Goal: Information Seeking & Learning: Check status

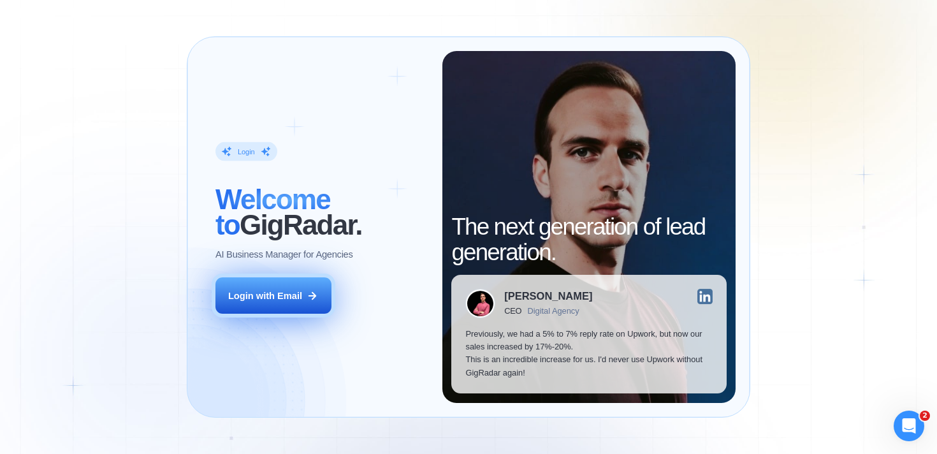
click at [288, 288] on button "Login with Email" at bounding box center [273, 295] width 116 height 36
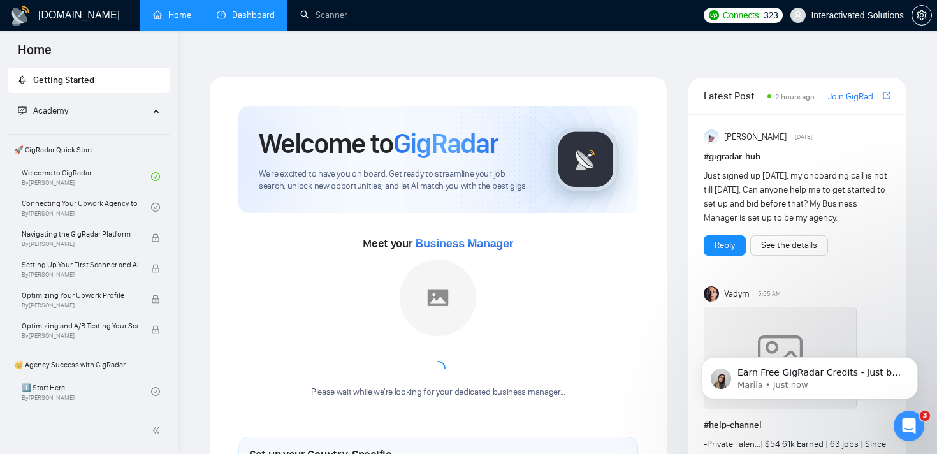
click at [236, 12] on link "Dashboard" at bounding box center [246, 15] width 58 height 11
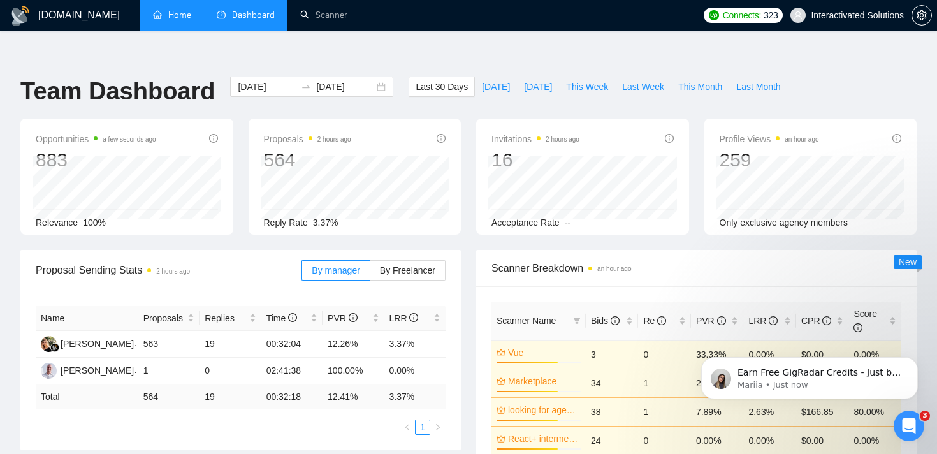
click at [173, 20] on link "Home" at bounding box center [172, 15] width 38 height 11
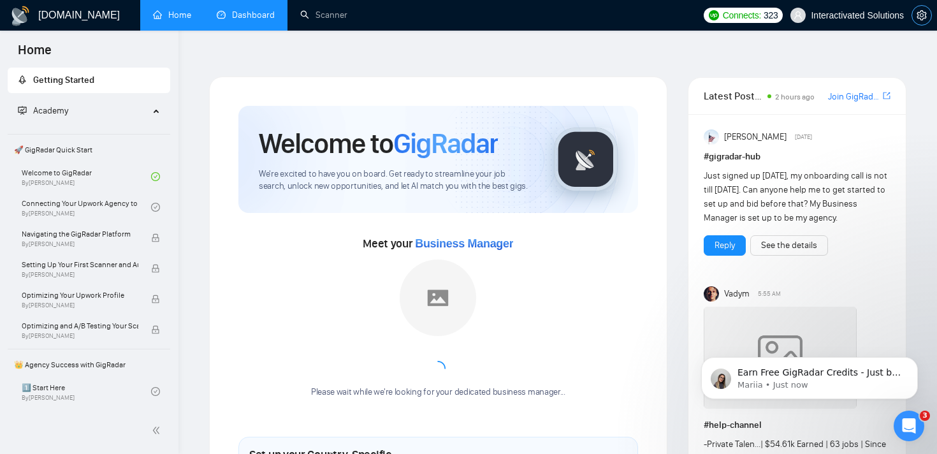
click at [914, 18] on span "setting" at bounding box center [921, 15] width 19 height 10
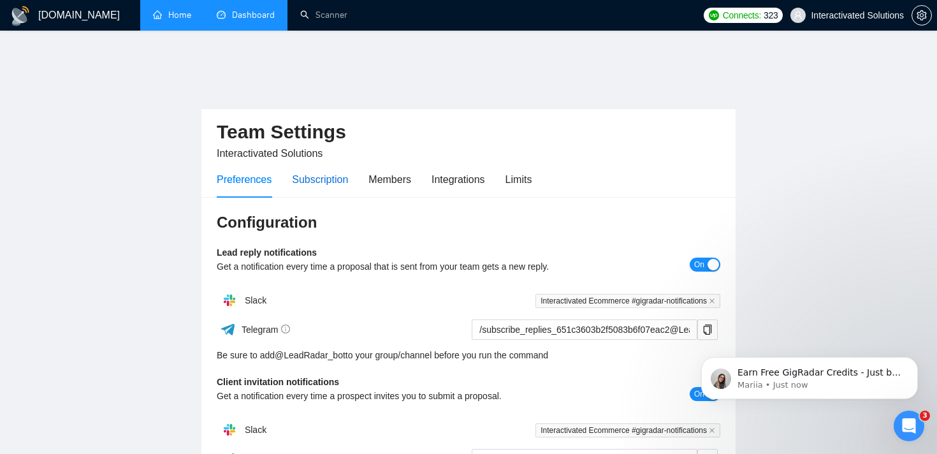
click at [329, 171] on div "Subscription" at bounding box center [320, 179] width 56 height 16
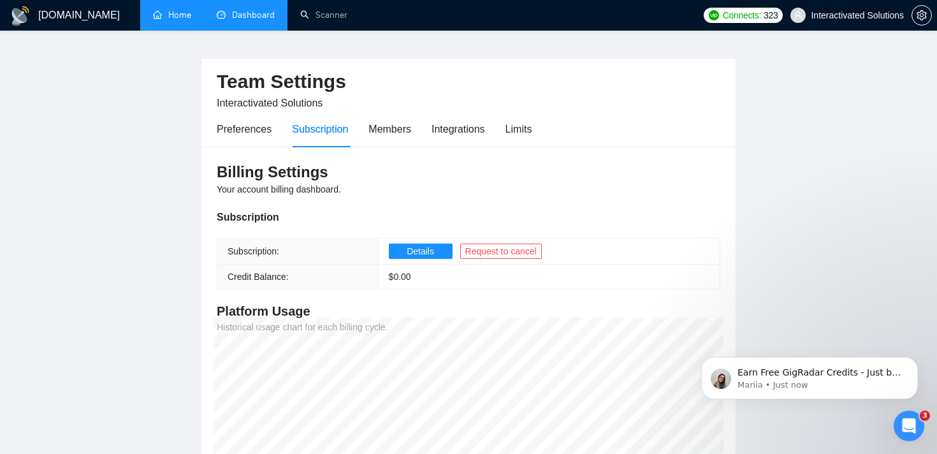
scroll to position [45, 0]
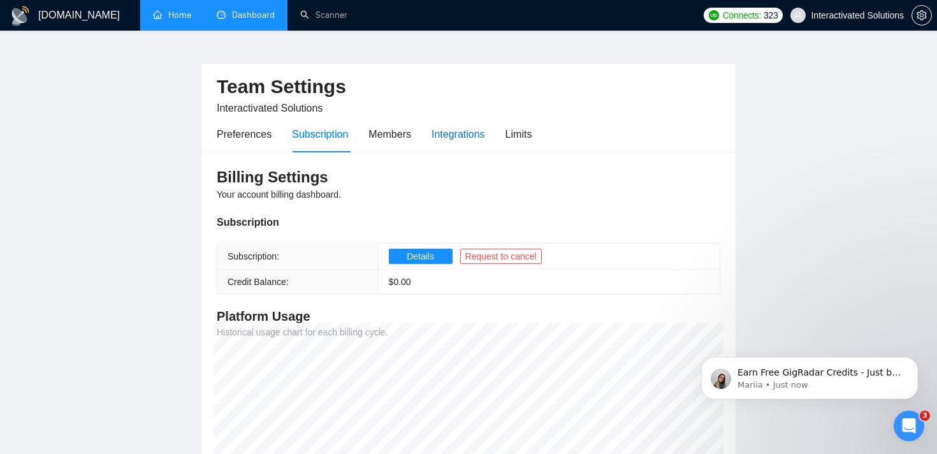
click at [450, 126] on div "Integrations" at bounding box center [458, 134] width 54 height 16
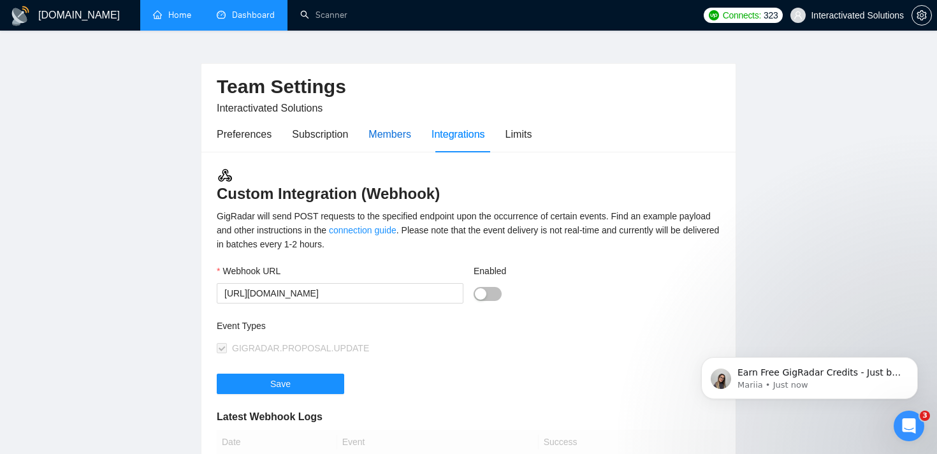
click at [389, 126] on div "Members" at bounding box center [389, 134] width 43 height 16
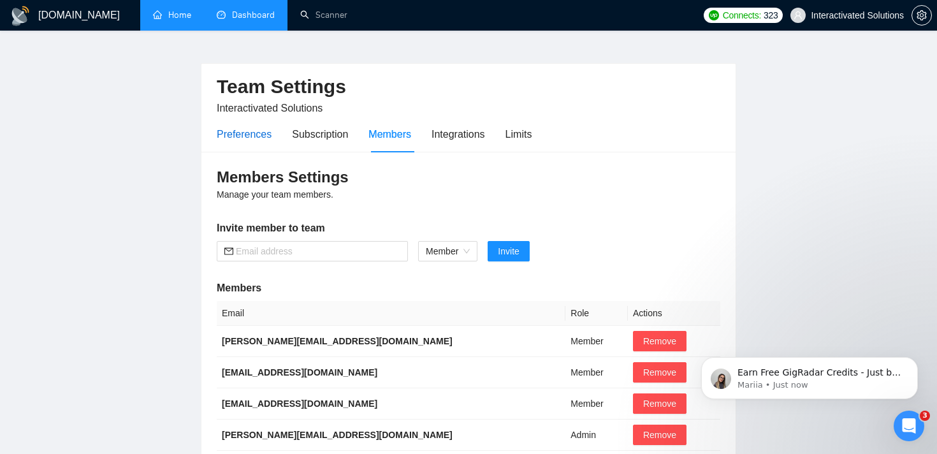
click at [245, 126] on div "Preferences" at bounding box center [244, 134] width 55 height 16
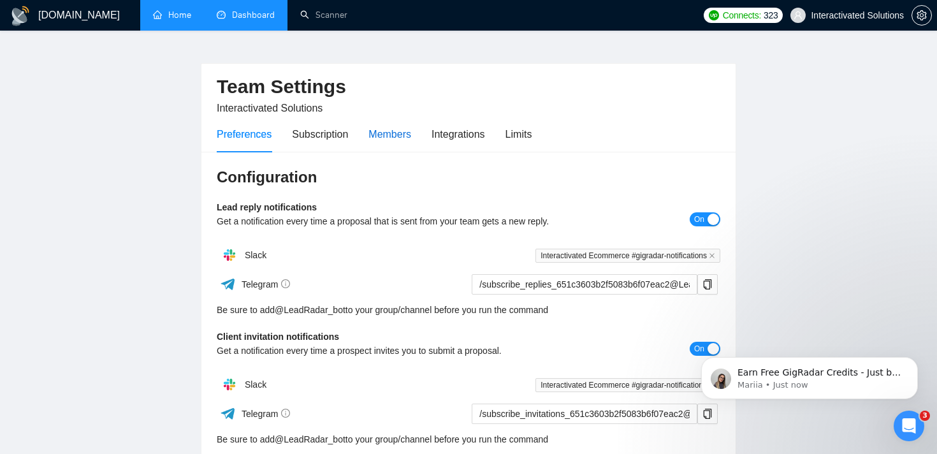
click at [372, 126] on div "Members" at bounding box center [389, 134] width 43 height 16
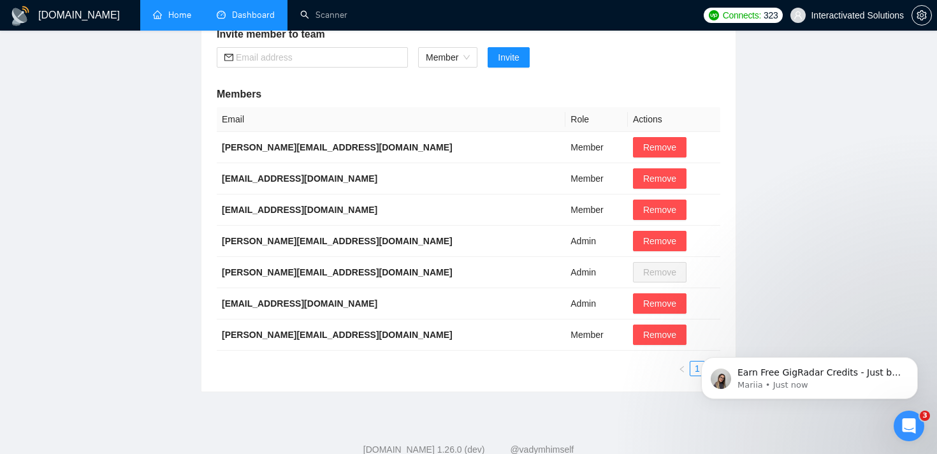
scroll to position [241, 0]
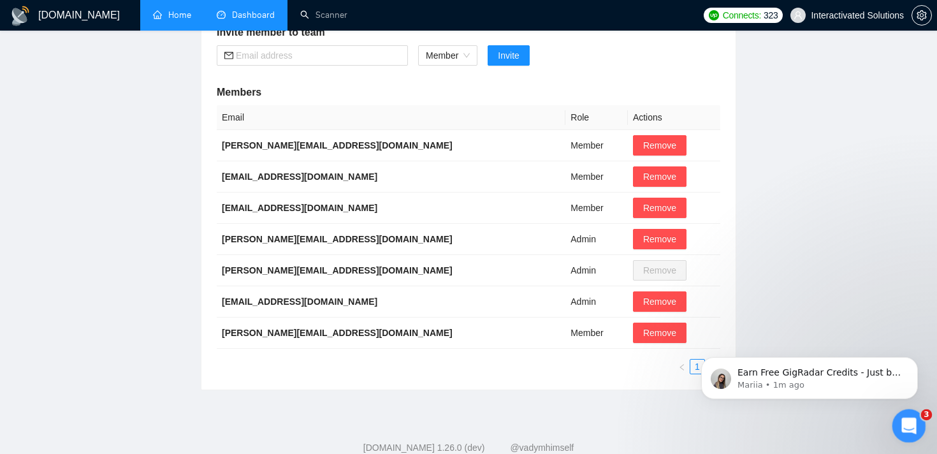
click at [915, 415] on div "Open Intercom Messenger" at bounding box center [907, 424] width 42 height 42
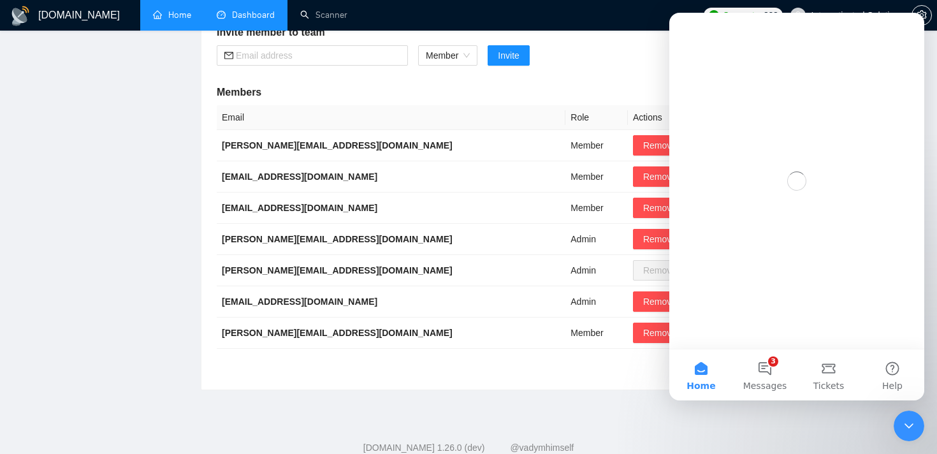
scroll to position [0, 0]
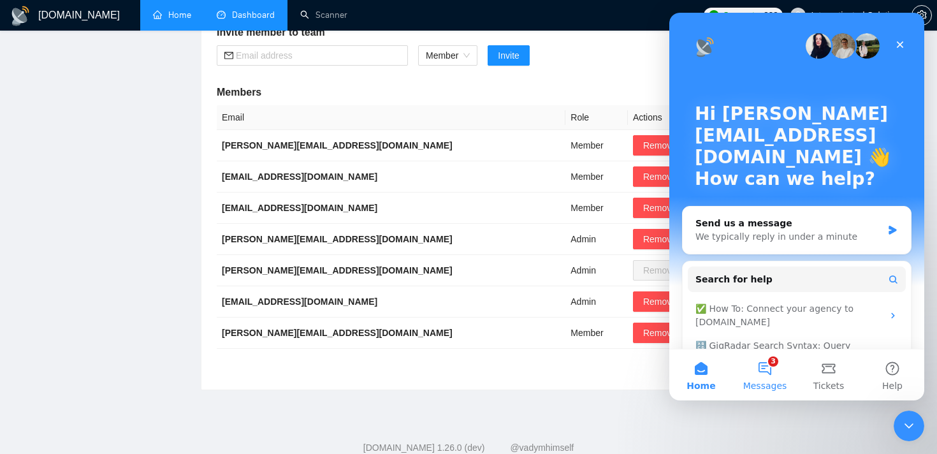
click at [768, 377] on button "3 Messages" at bounding box center [765, 374] width 64 height 51
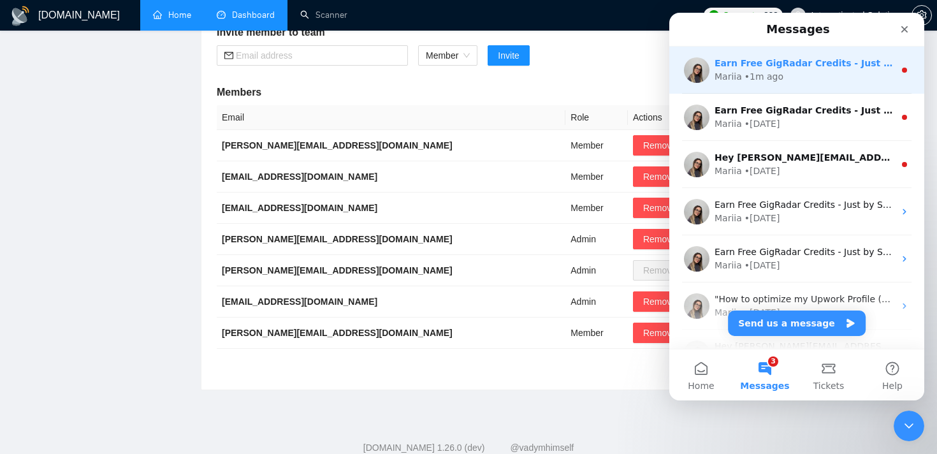
click at [823, 75] on div "Mariia • 1m ago" at bounding box center [804, 76] width 180 height 13
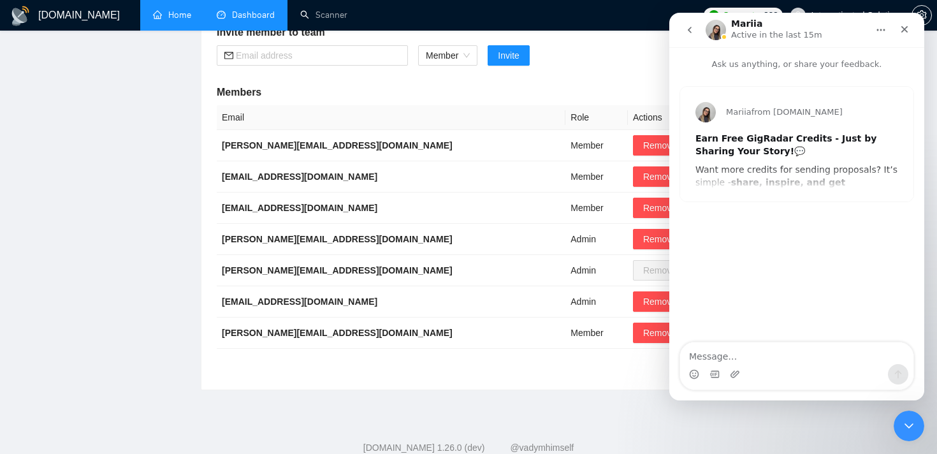
click at [694, 26] on button "go back" at bounding box center [689, 30] width 24 height 24
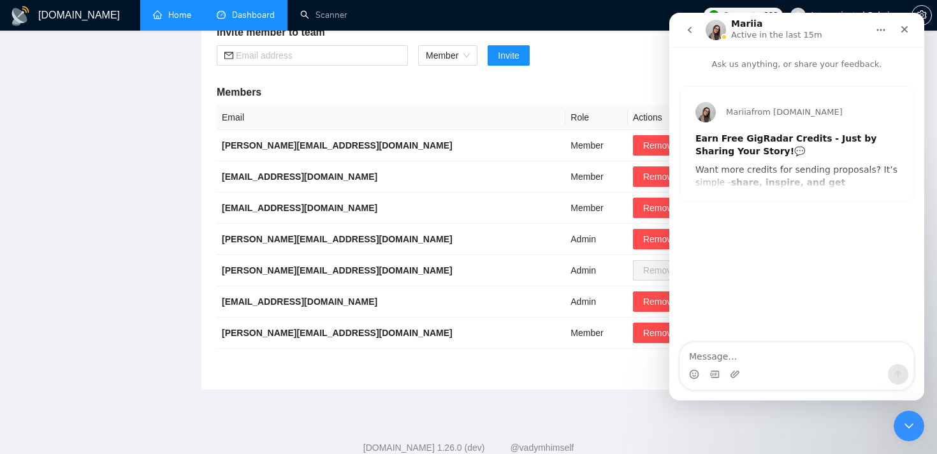
click at [689, 35] on button "go back" at bounding box center [689, 30] width 24 height 24
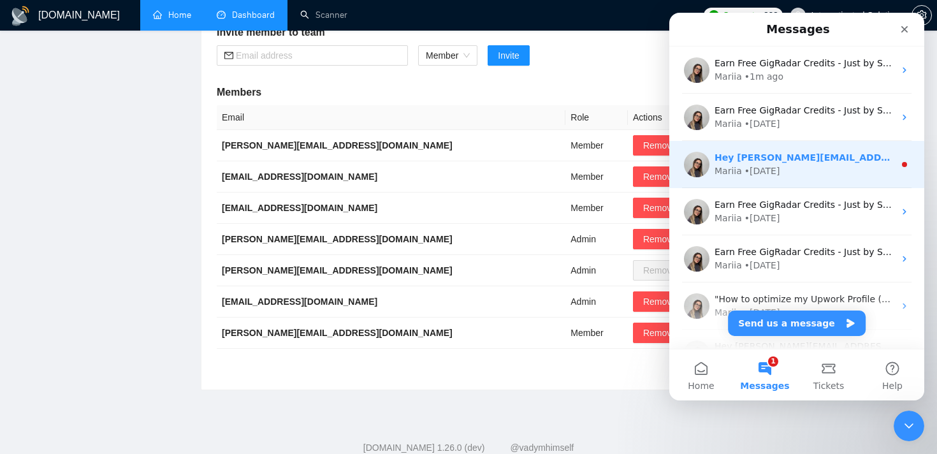
click at [773, 151] on div "Hey ivan@interactivated.me, Looks like your Upwork agency Interactivated Soluti…" at bounding box center [804, 157] width 180 height 13
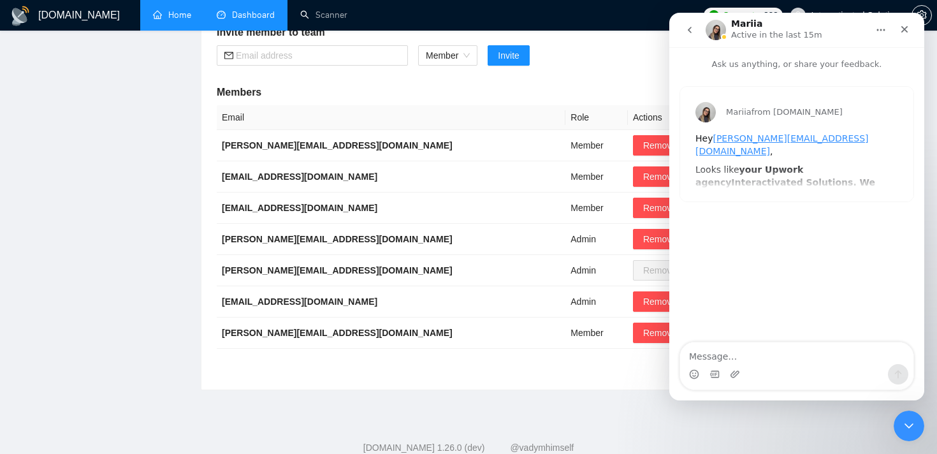
click at [882, 34] on icon "Home" at bounding box center [880, 30] width 10 height 10
click at [815, 36] on div "Mariia Active in the last 15m" at bounding box center [786, 30] width 162 height 22
click at [687, 27] on icon "go back" at bounding box center [689, 30] width 10 height 10
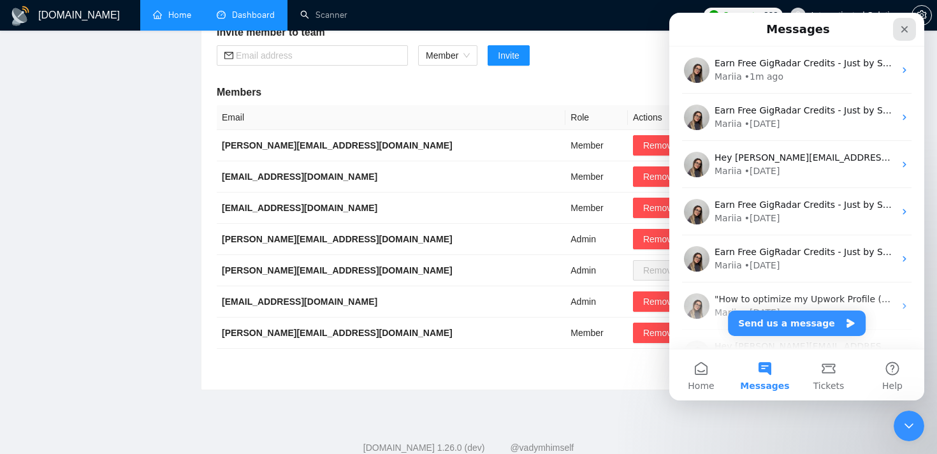
click at [900, 23] on div "Close" at bounding box center [904, 29] width 23 height 23
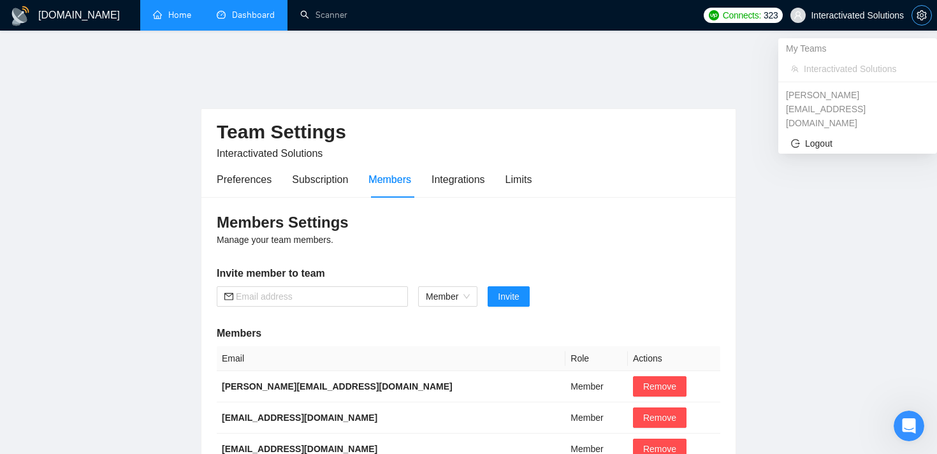
click at [923, 12] on icon "setting" at bounding box center [921, 15] width 10 height 10
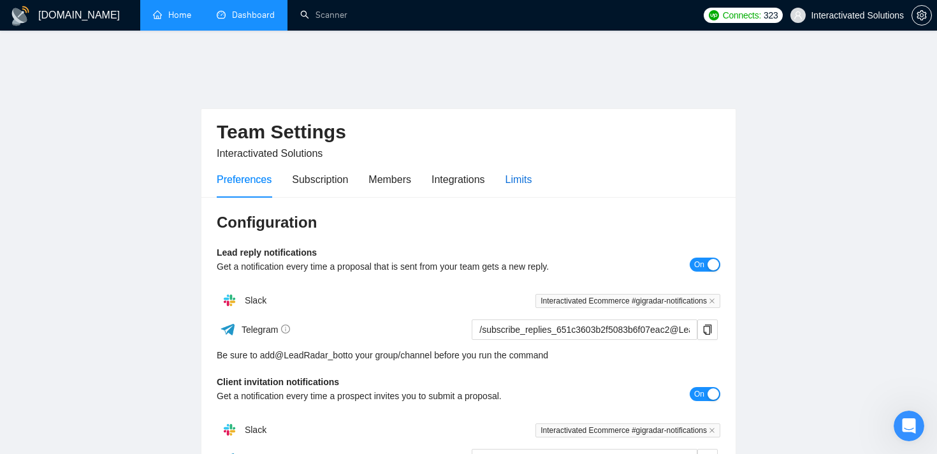
click at [517, 171] on div "Limits" at bounding box center [518, 179] width 27 height 16
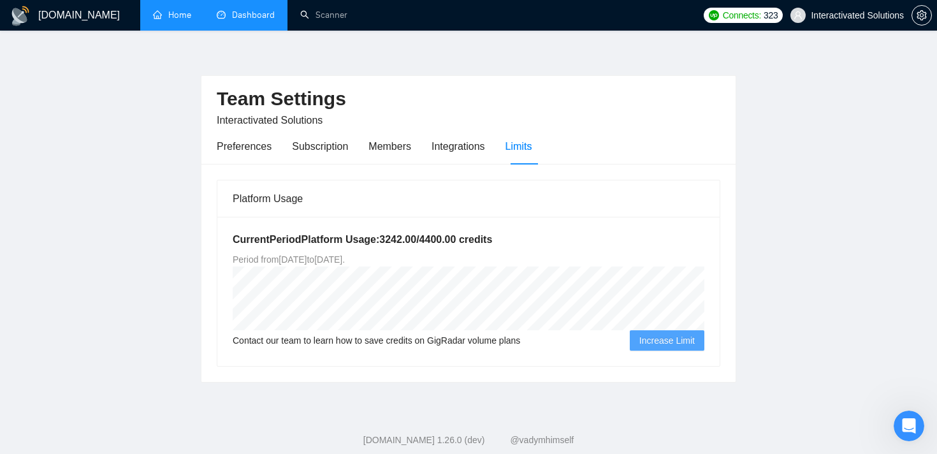
scroll to position [34, 0]
click at [240, 127] on div "Preferences" at bounding box center [244, 145] width 55 height 36
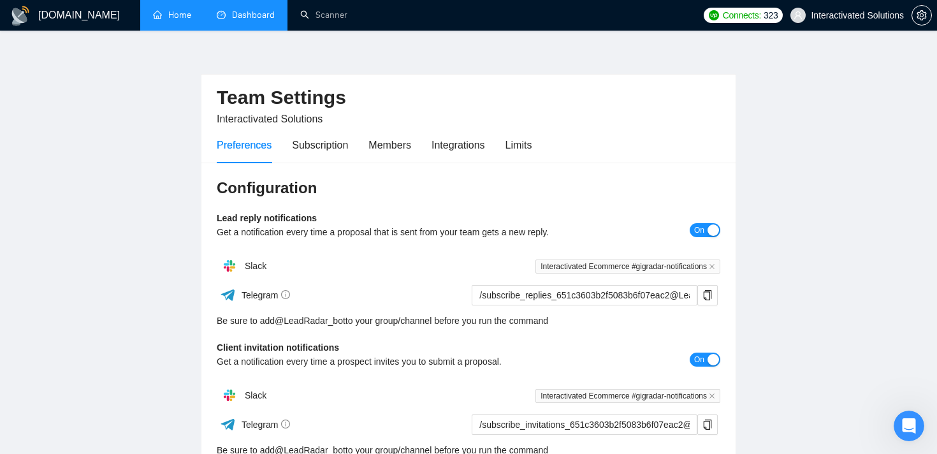
click at [247, 13] on link "Dashboard" at bounding box center [246, 15] width 58 height 11
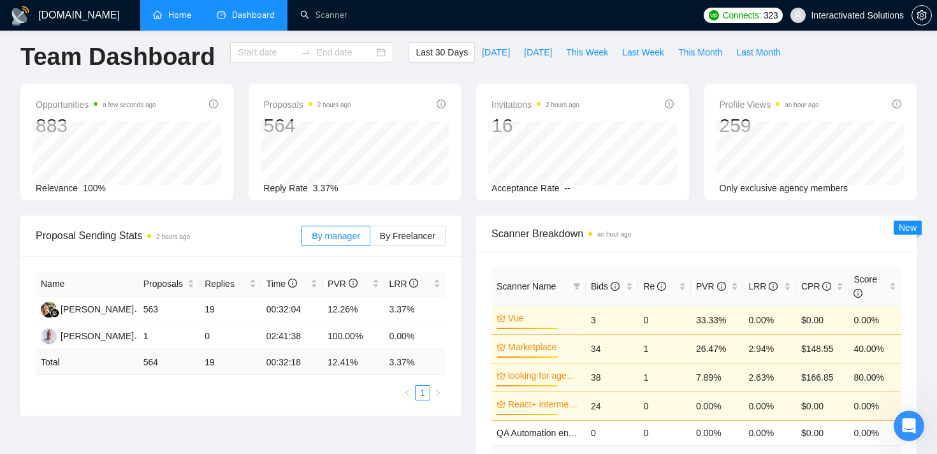
type input "[DATE]"
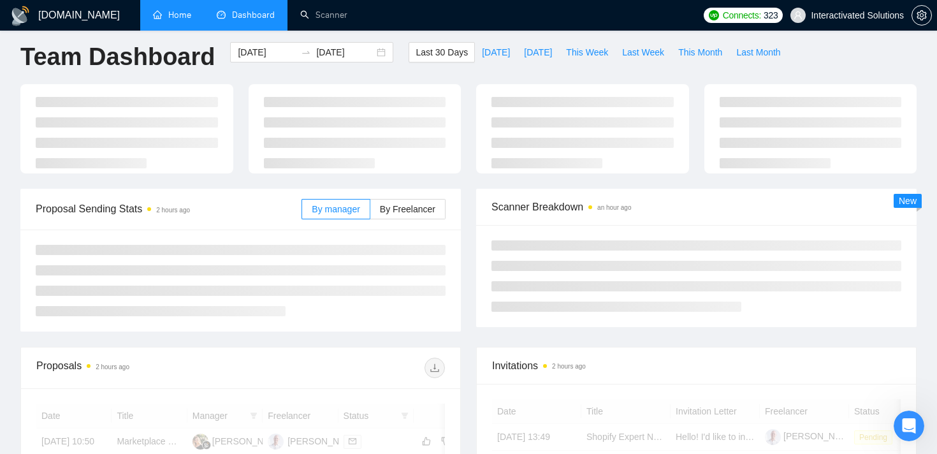
click at [179, 20] on link "Home" at bounding box center [172, 15] width 38 height 11
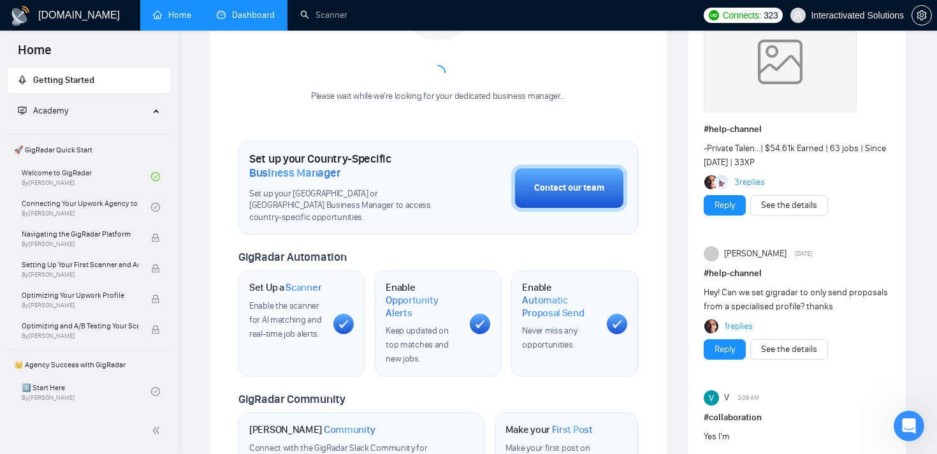
scroll to position [300, 0]
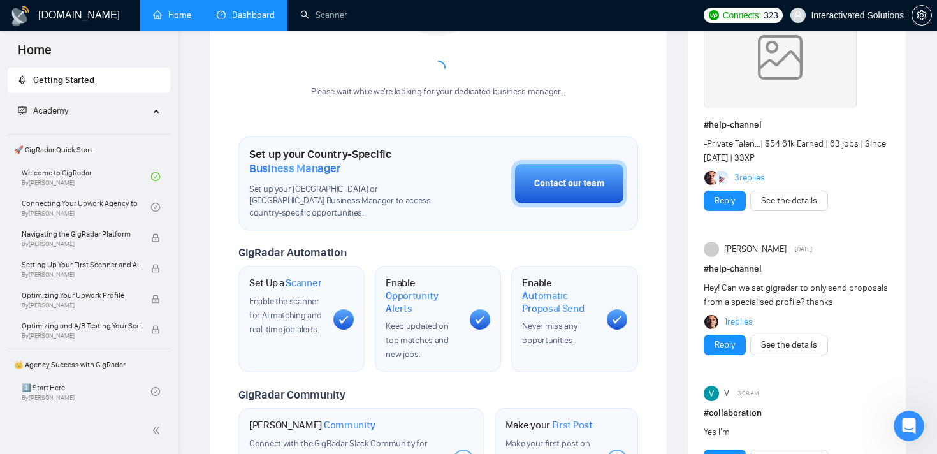
click at [836, 20] on span "Interactivated Solutions" at bounding box center [846, 15] width 129 height 41
click at [830, 15] on span "Interactivated Solutions" at bounding box center [856, 15] width 93 height 0
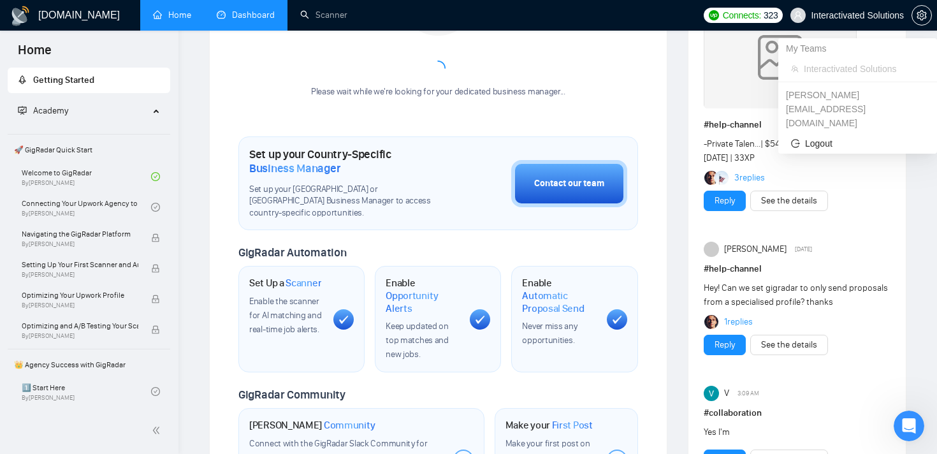
click at [820, 69] on span "Interactivated Solutions" at bounding box center [863, 69] width 120 height 14
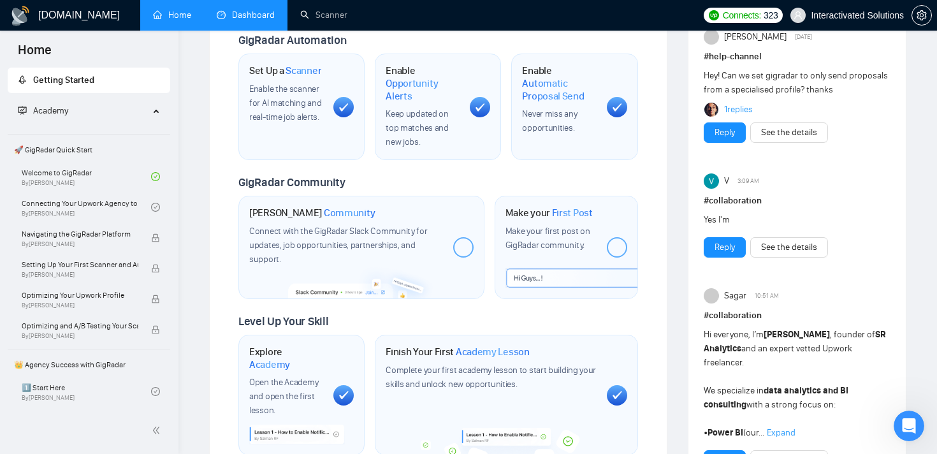
scroll to position [0, 0]
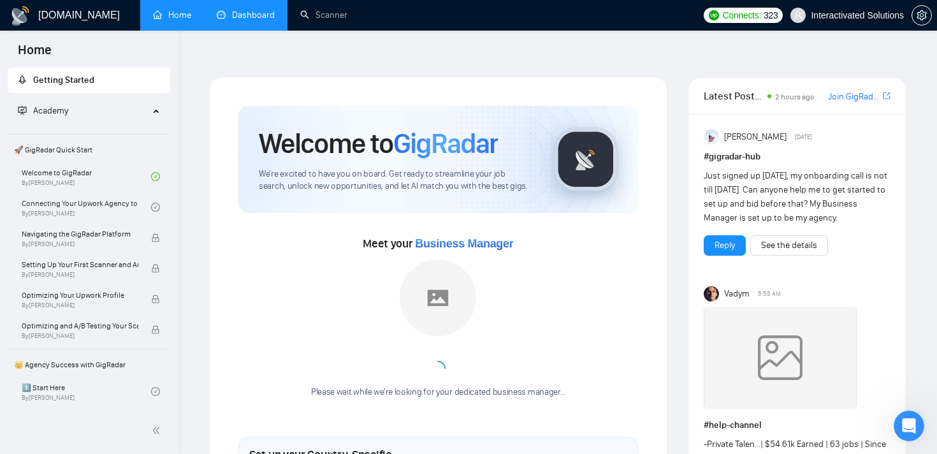
click at [247, 10] on link "Dashboard" at bounding box center [246, 15] width 58 height 11
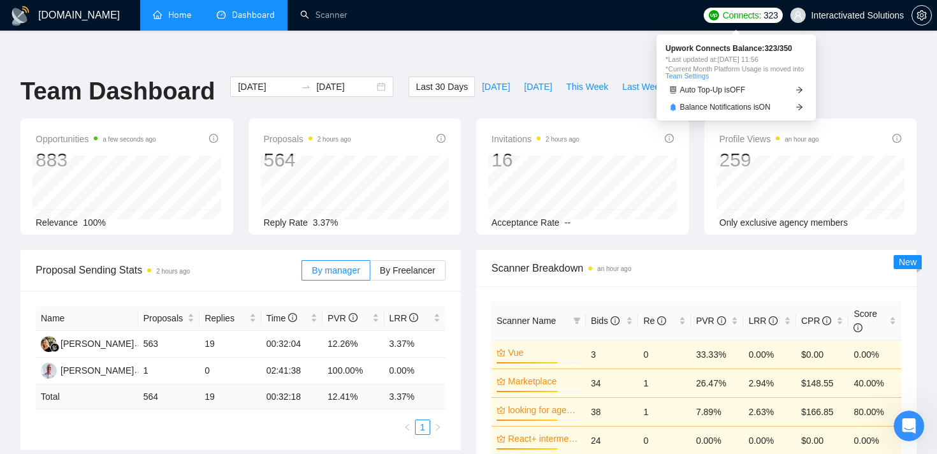
click at [723, 10] on span "Connects:" at bounding box center [742, 15] width 38 height 14
click at [708, 76] on link "Team Settings" at bounding box center [686, 76] width 43 height 8
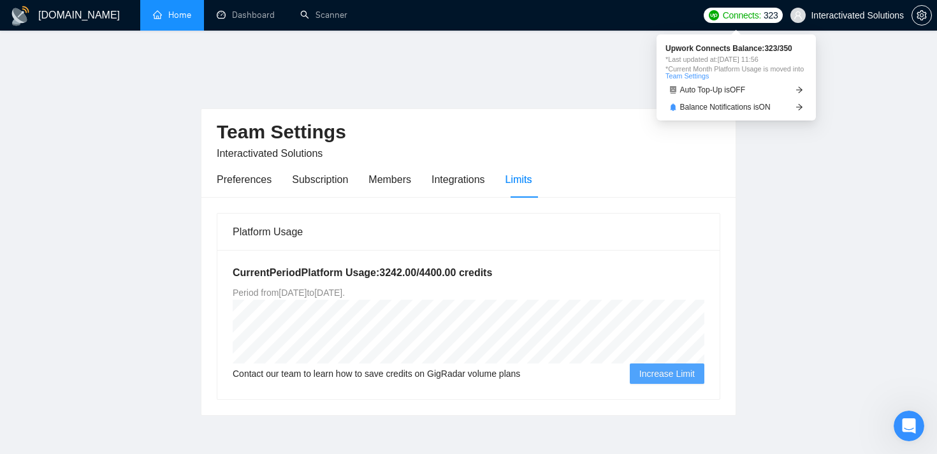
click at [733, 12] on span "Connects:" at bounding box center [742, 15] width 38 height 14
click at [792, 49] on span "Upwork Connects Balance: 323 / 350" at bounding box center [735, 49] width 141 height 8
click at [798, 153] on main "Team Settings Interactivated Solutions Preferences Subscription Members Integra…" at bounding box center [468, 245] width 896 height 339
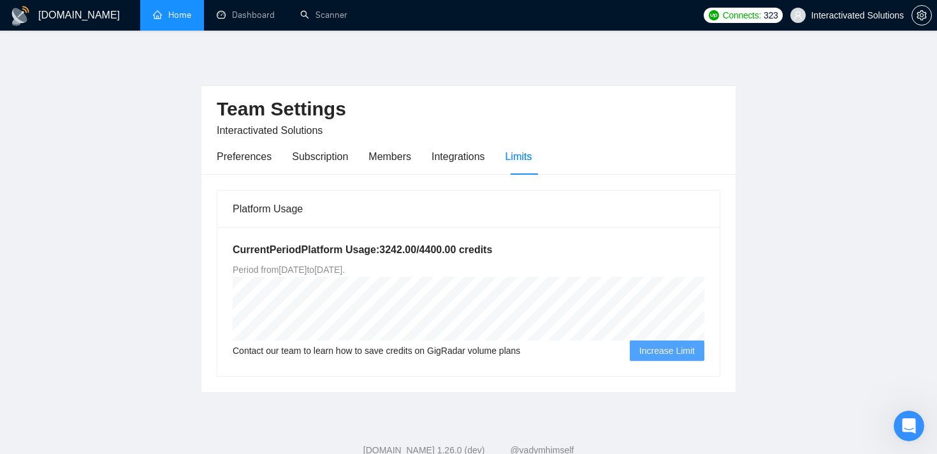
scroll to position [34, 0]
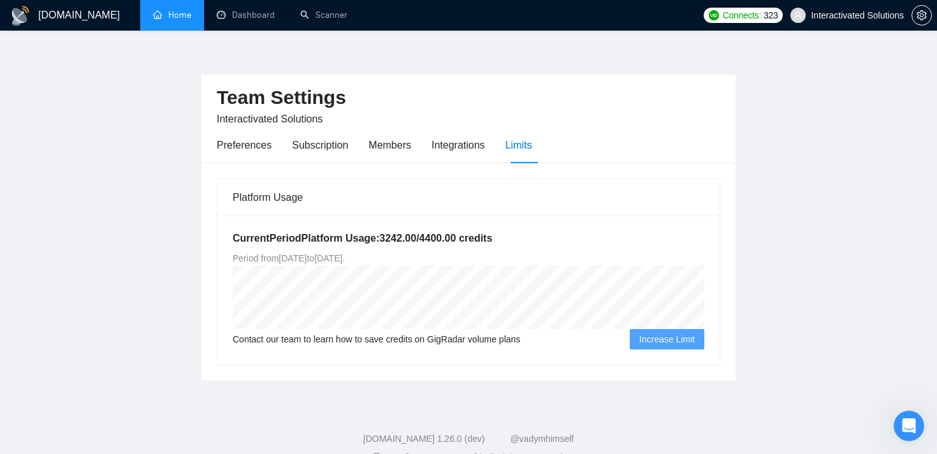
click at [402, 231] on h5 "Current Period Platform Usage: 3242.00 / 4400.00 credits" at bounding box center [468, 238] width 471 height 15
click at [334, 137] on div "Subscription" at bounding box center [320, 145] width 56 height 16
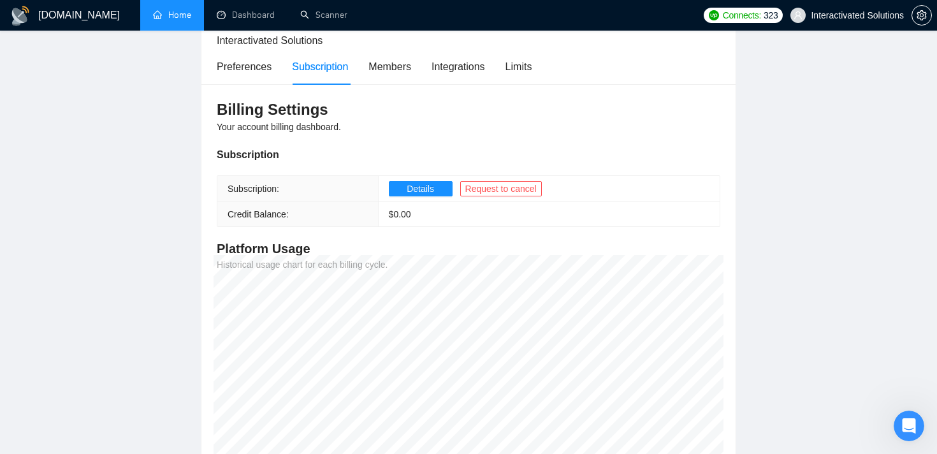
scroll to position [115, 0]
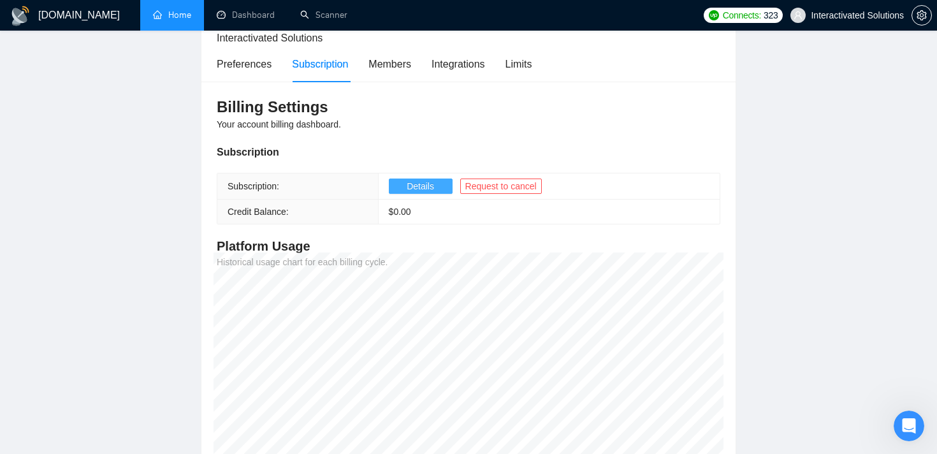
click at [422, 179] on span "Details" at bounding box center [419, 186] width 27 height 14
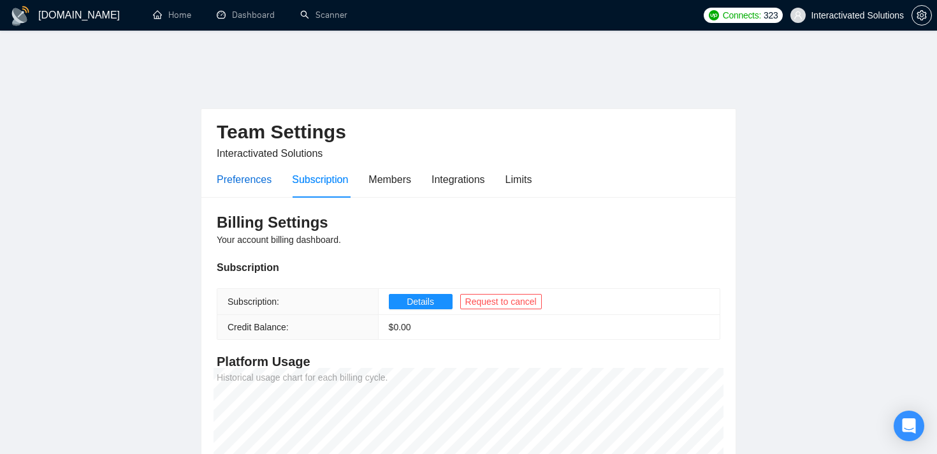
click at [247, 171] on div "Preferences" at bounding box center [244, 179] width 55 height 16
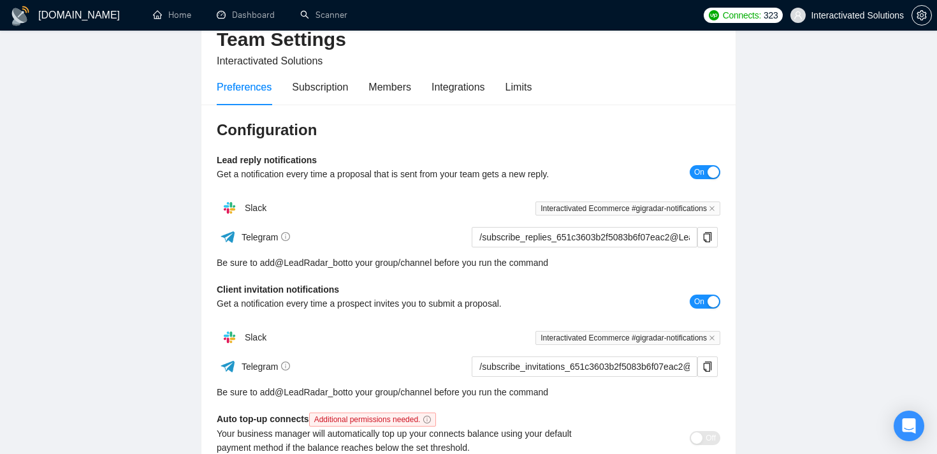
scroll to position [192, 0]
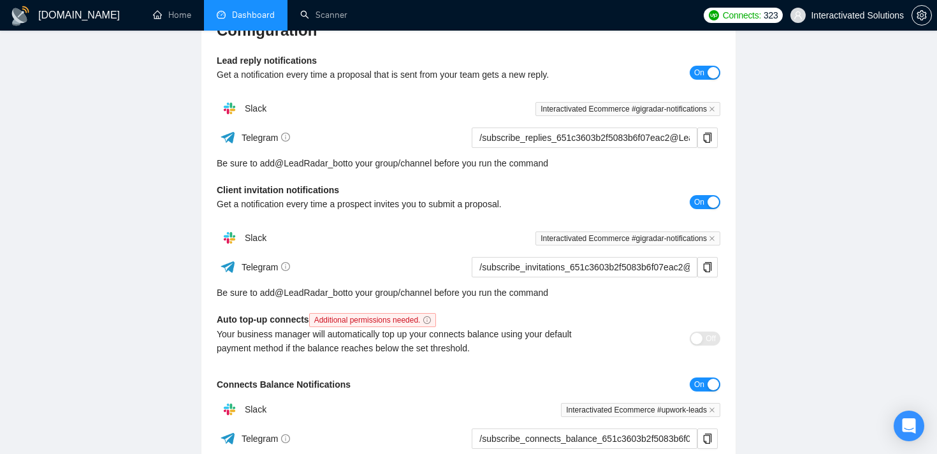
click at [221, 18] on link "Dashboard" at bounding box center [246, 15] width 58 height 11
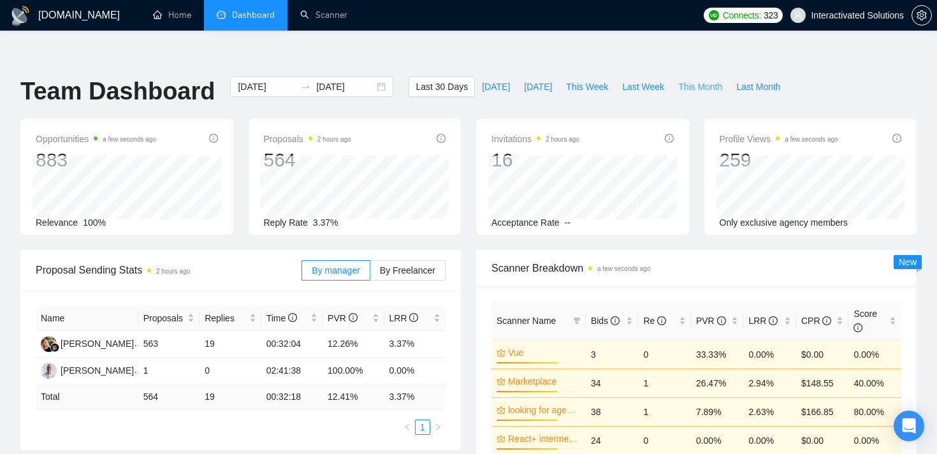
click at [696, 80] on span "This Month" at bounding box center [700, 87] width 44 height 14
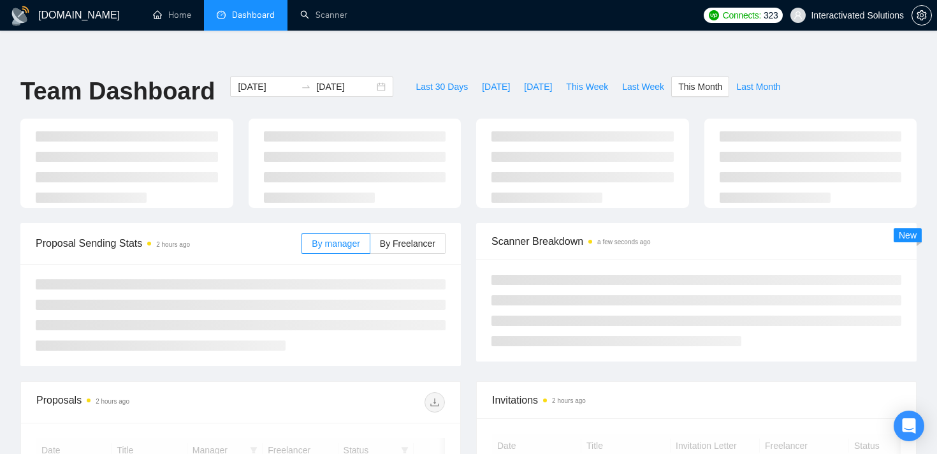
type input "[DATE]"
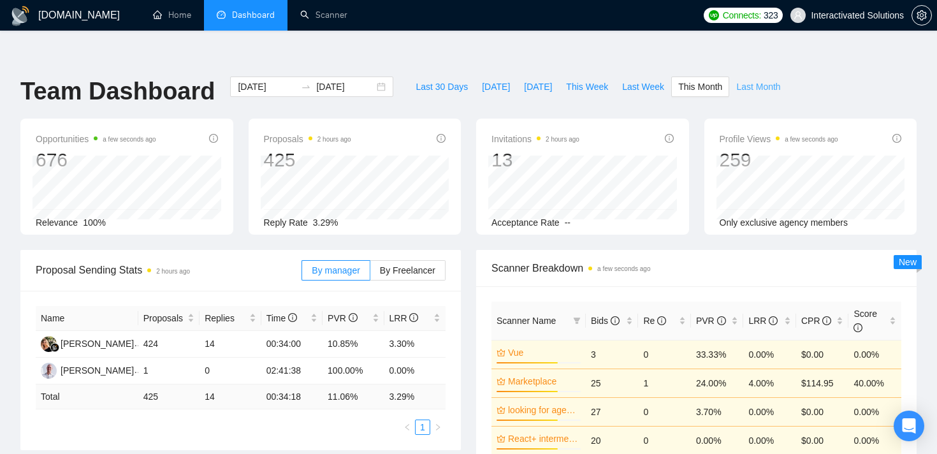
click at [751, 80] on span "Last Month" at bounding box center [758, 87] width 44 height 14
type input "[DATE]"
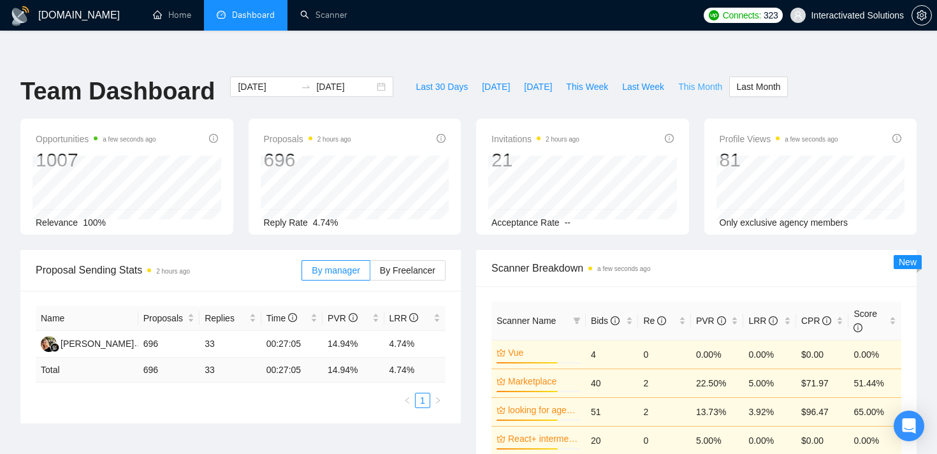
click at [702, 80] on span "This Month" at bounding box center [700, 87] width 44 height 14
type input "[DATE]"
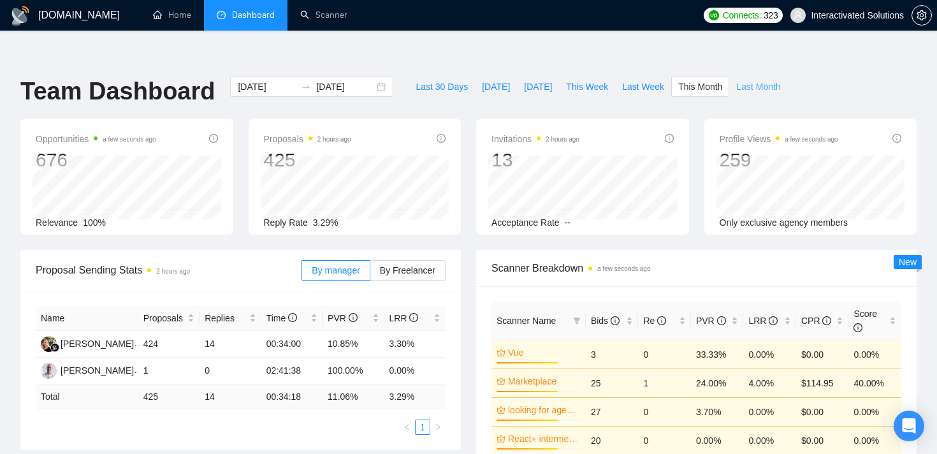
click at [760, 80] on span "Last Month" at bounding box center [758, 87] width 44 height 14
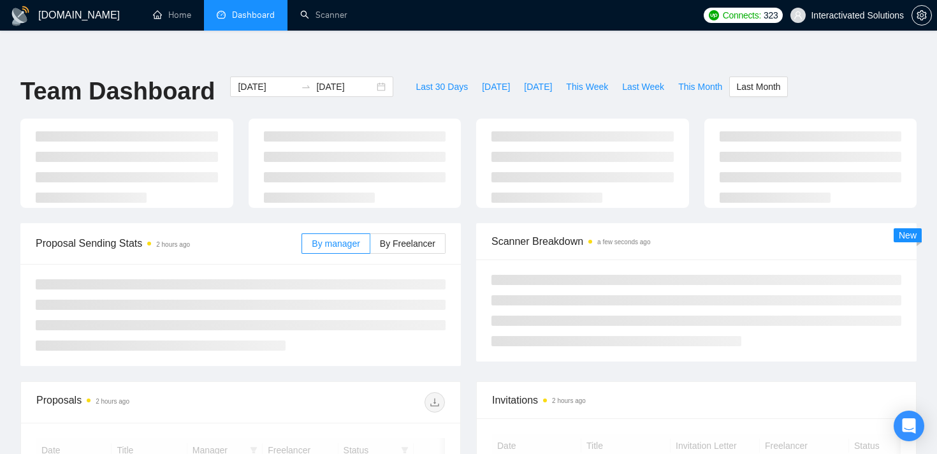
type input "[DATE]"
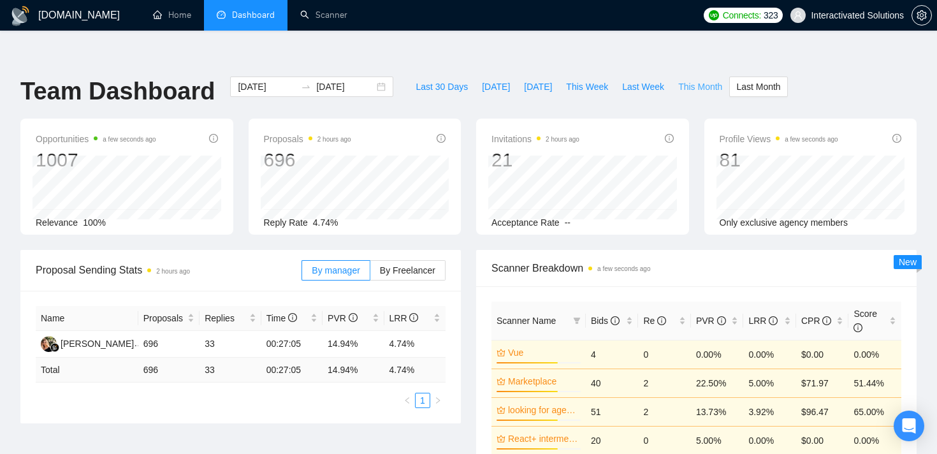
click at [705, 80] on span "This Month" at bounding box center [700, 87] width 44 height 14
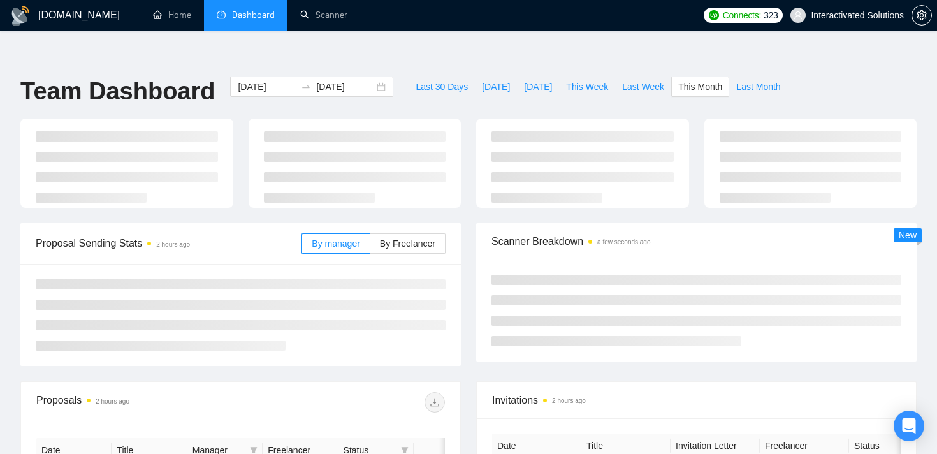
type input "[DATE]"
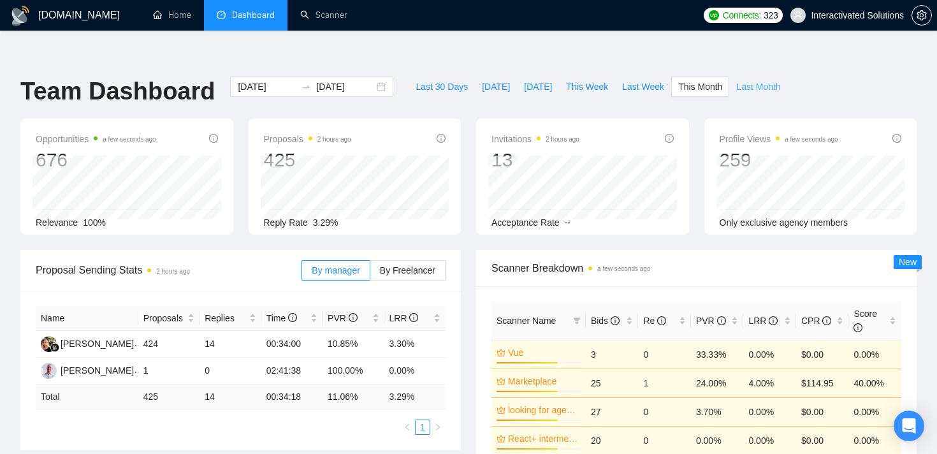
click at [770, 80] on span "Last Month" at bounding box center [758, 87] width 44 height 14
type input "[DATE]"
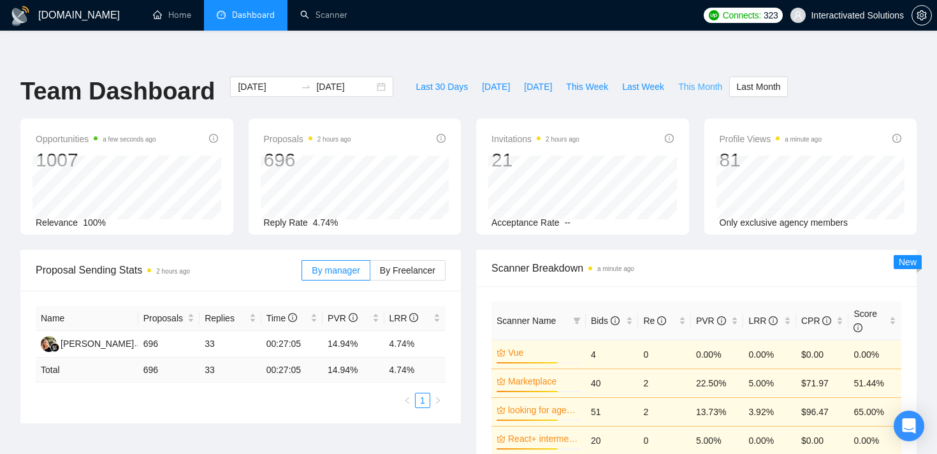
click at [705, 80] on span "This Month" at bounding box center [700, 87] width 44 height 14
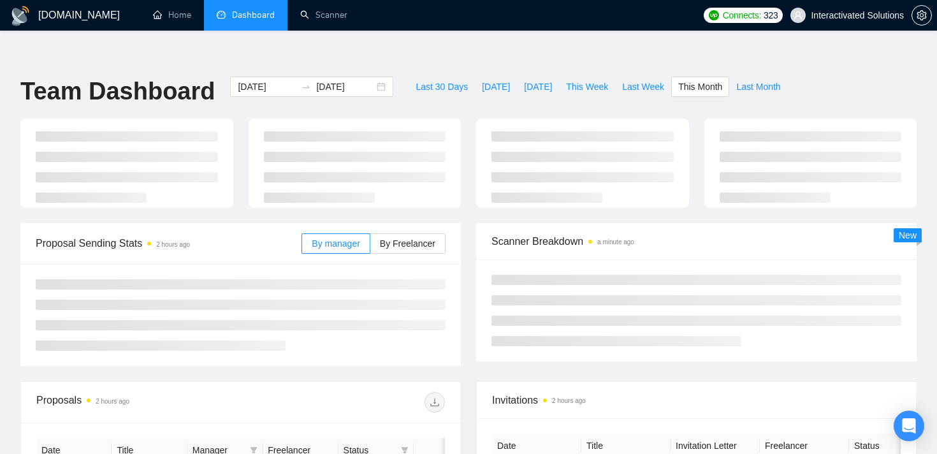
type input "[DATE]"
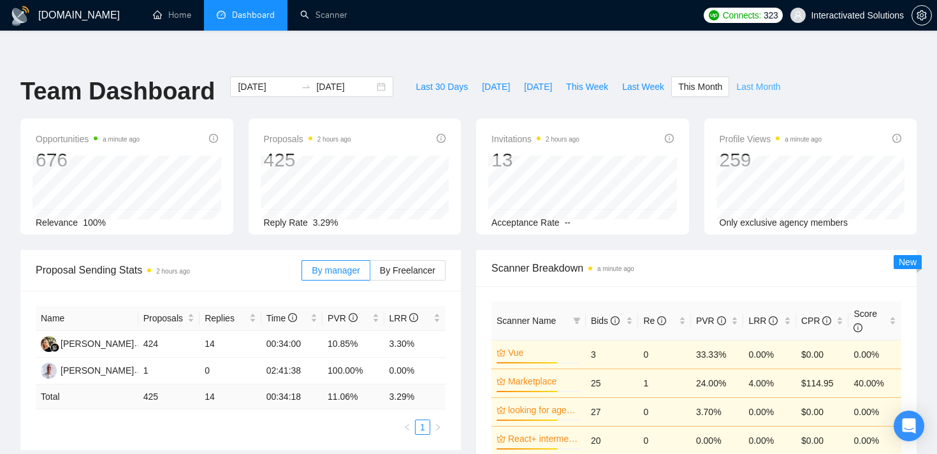
click at [744, 80] on span "Last Month" at bounding box center [758, 87] width 44 height 14
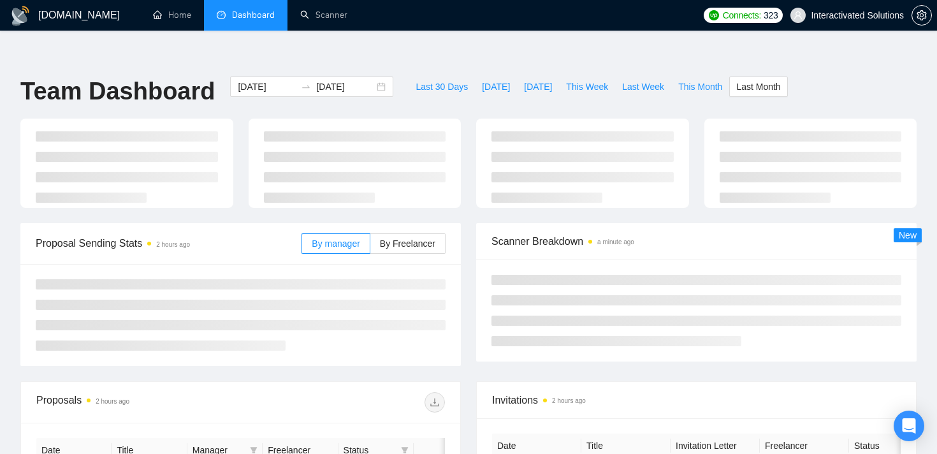
type input "[DATE]"
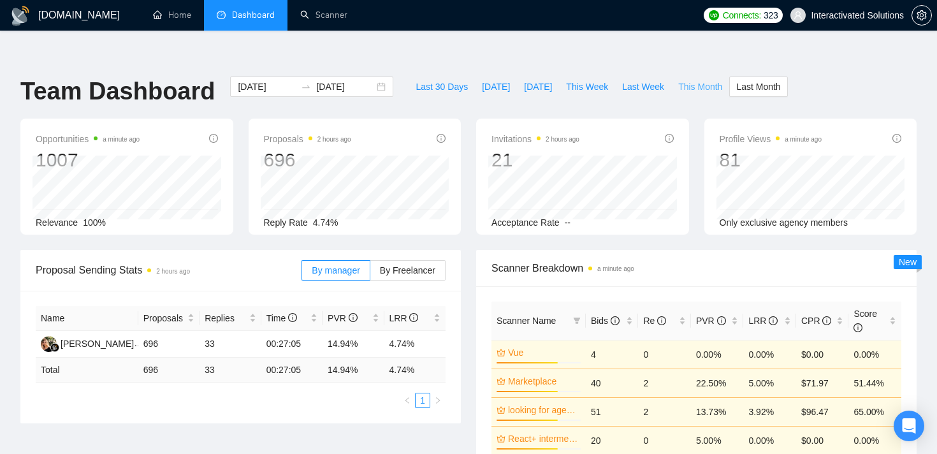
click at [700, 80] on span "This Month" at bounding box center [700, 87] width 44 height 14
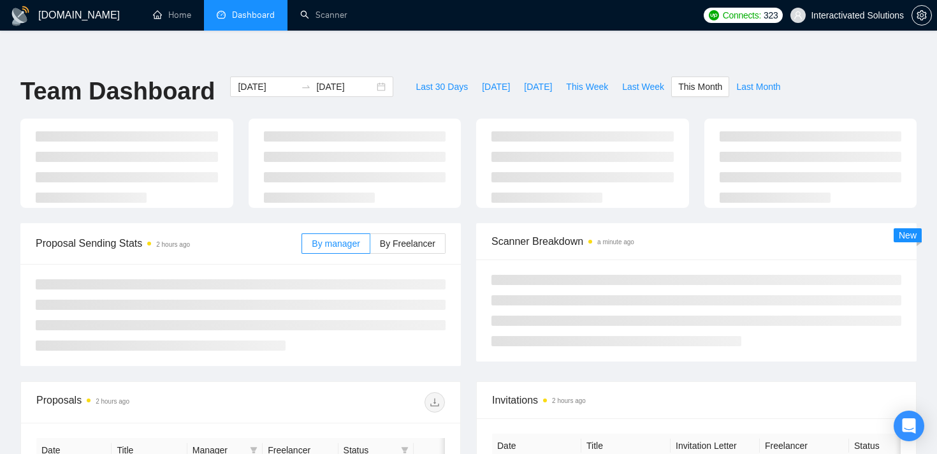
type input "[DATE]"
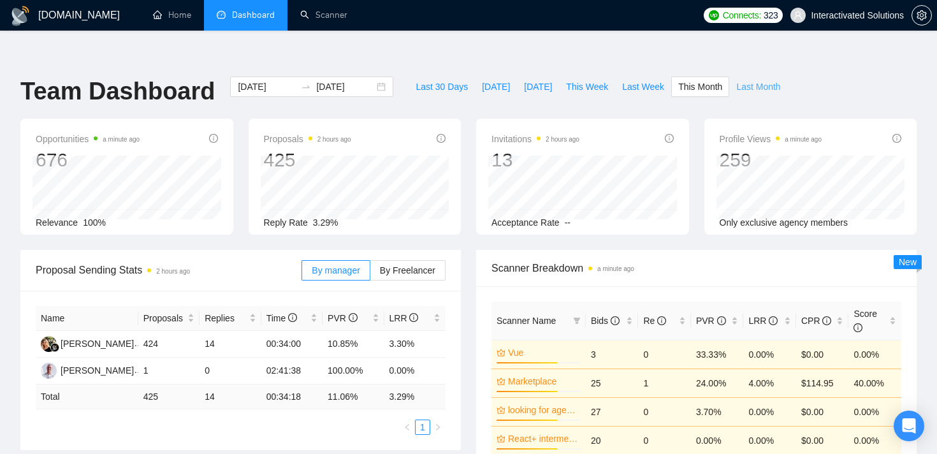
click at [765, 80] on span "Last Month" at bounding box center [758, 87] width 44 height 14
type input "[DATE]"
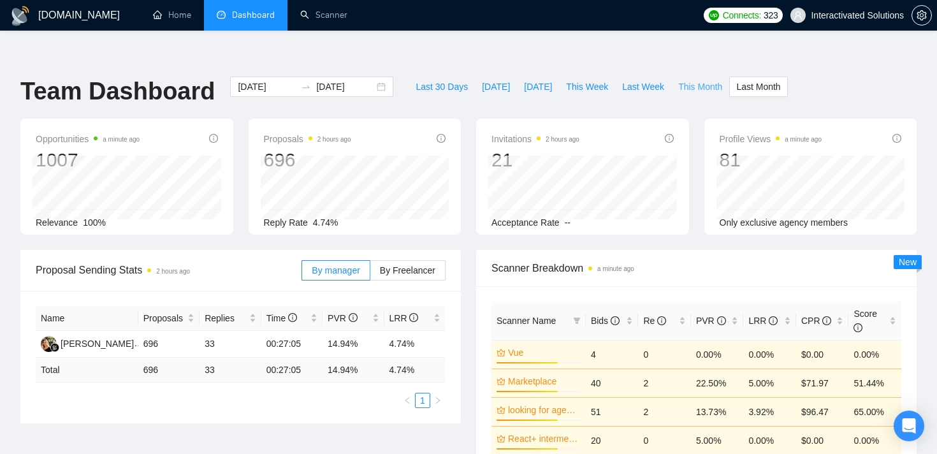
click at [699, 80] on span "This Month" at bounding box center [700, 87] width 44 height 14
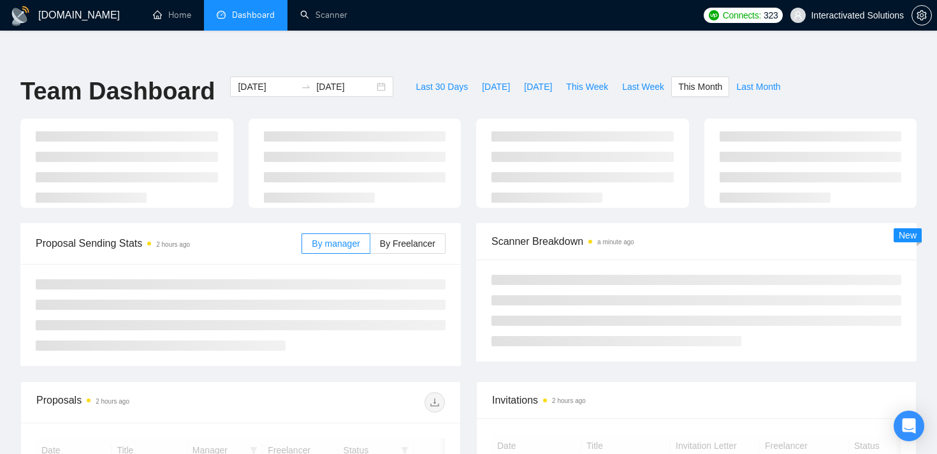
type input "[DATE]"
